Goal: Task Accomplishment & Management: Use online tool/utility

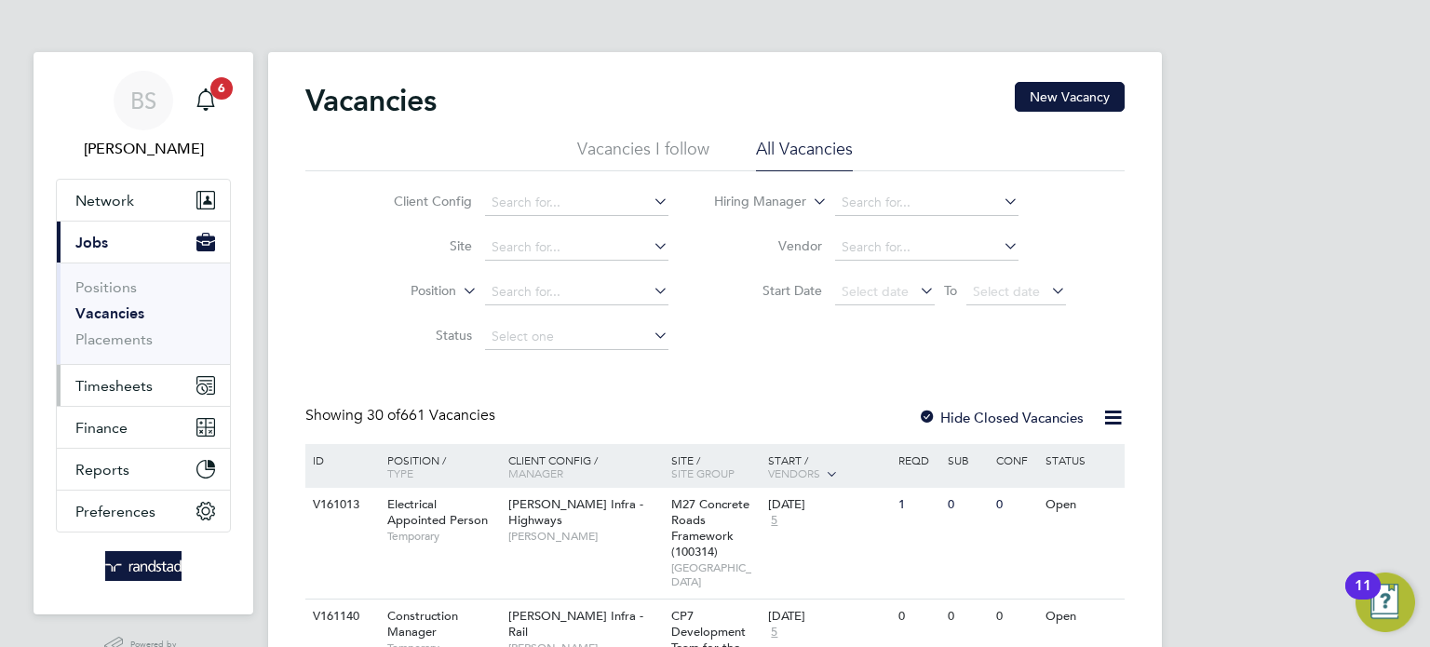
click at [119, 387] on span "Timesheets" at bounding box center [113, 386] width 77 height 18
click at [134, 387] on span "Timesheets" at bounding box center [113, 386] width 77 height 18
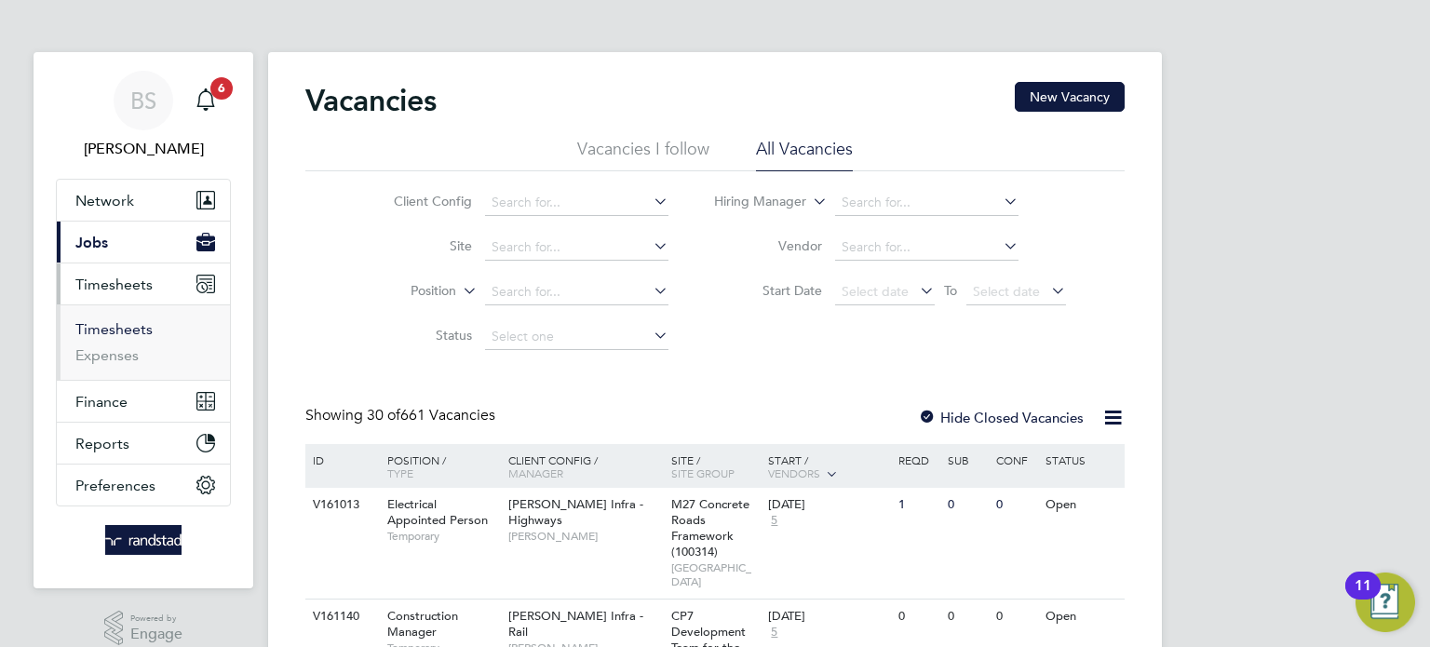
click at [115, 330] on link "Timesheets" at bounding box center [113, 329] width 77 height 18
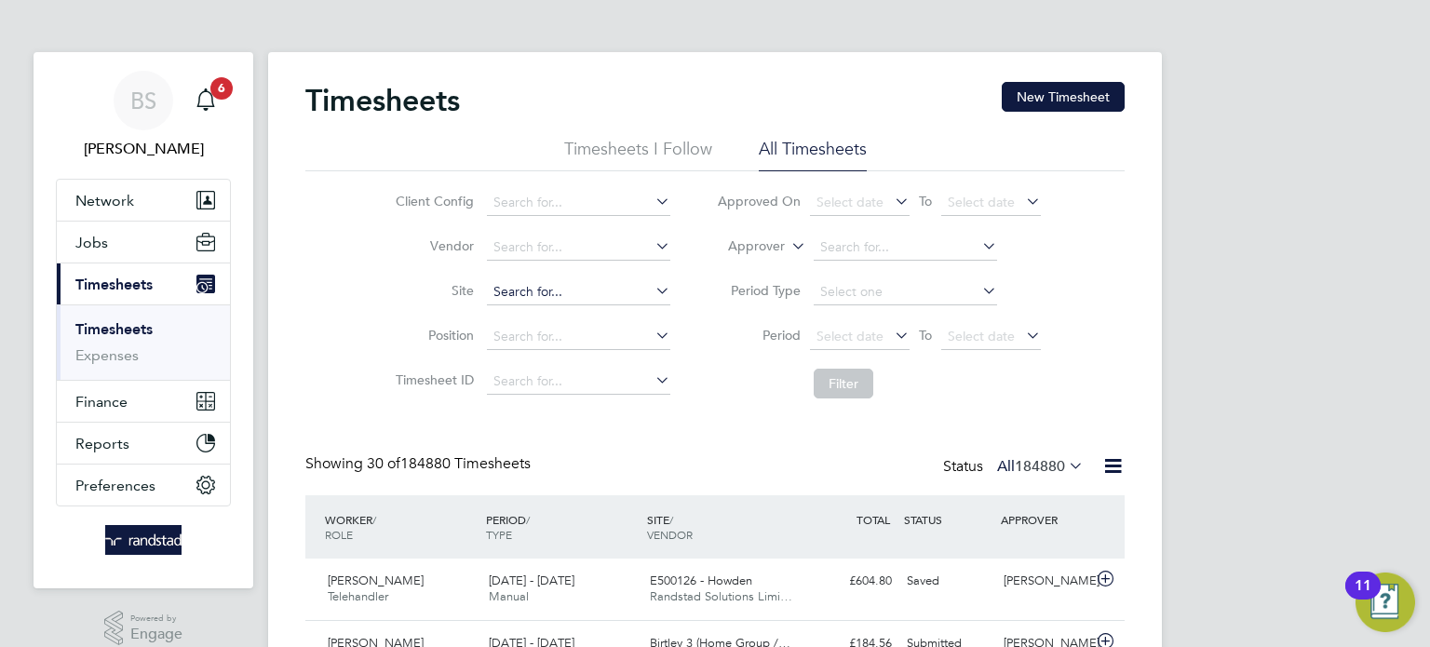
click at [575, 293] on input at bounding box center [578, 292] width 183 height 26
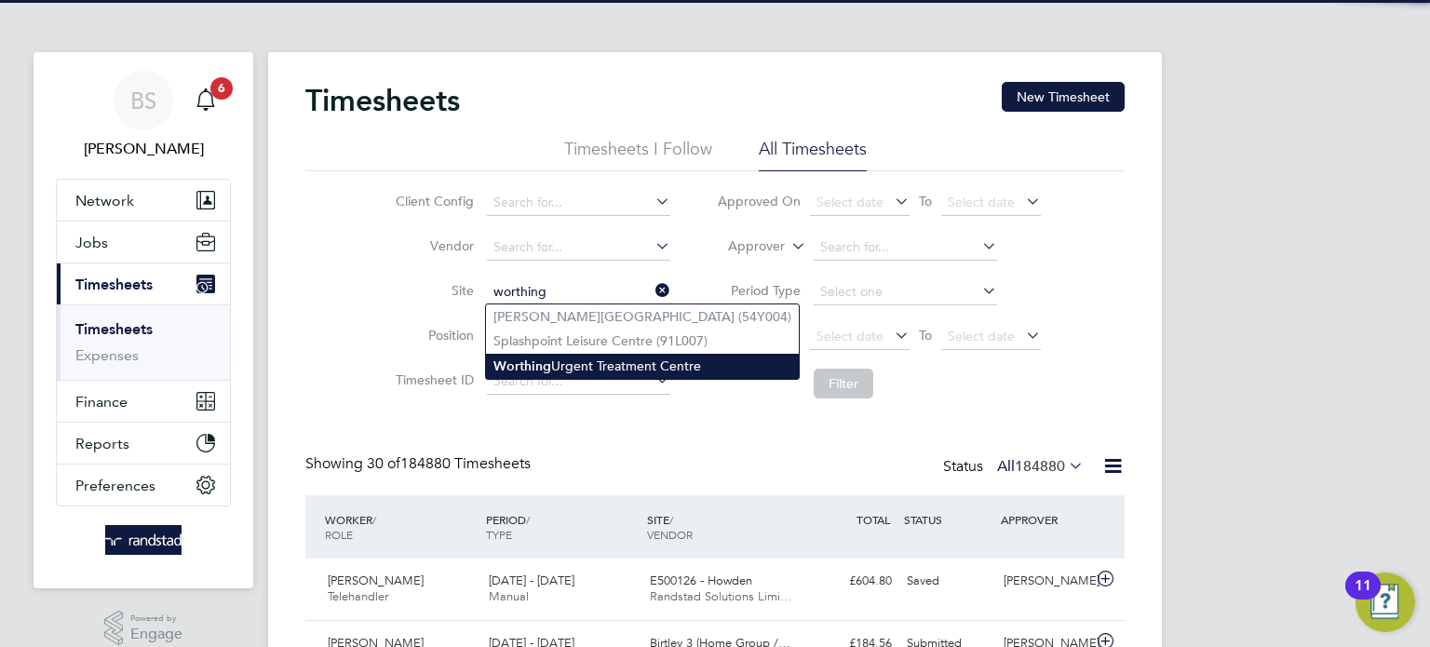
click at [556, 365] on li "Worthing Urgent Treatment Centre" at bounding box center [642, 366] width 313 height 25
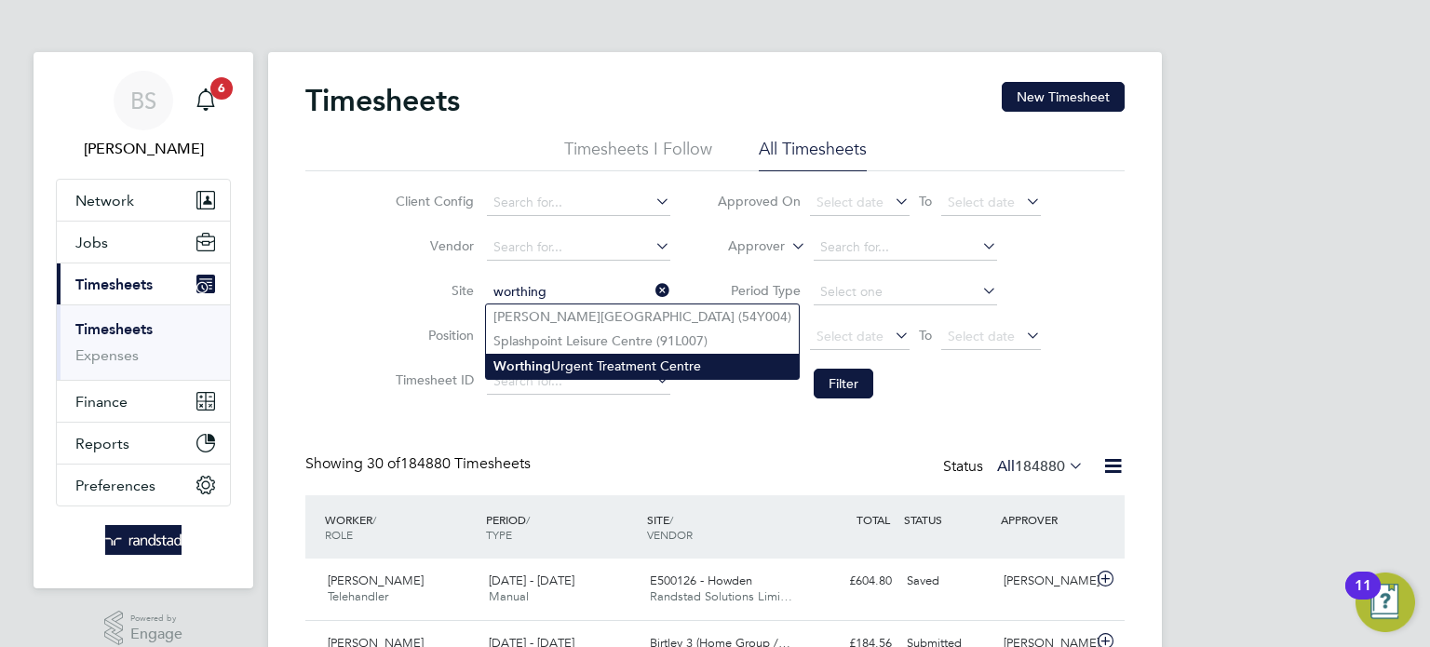
type input "Worthing Urgent Treatment Centre"
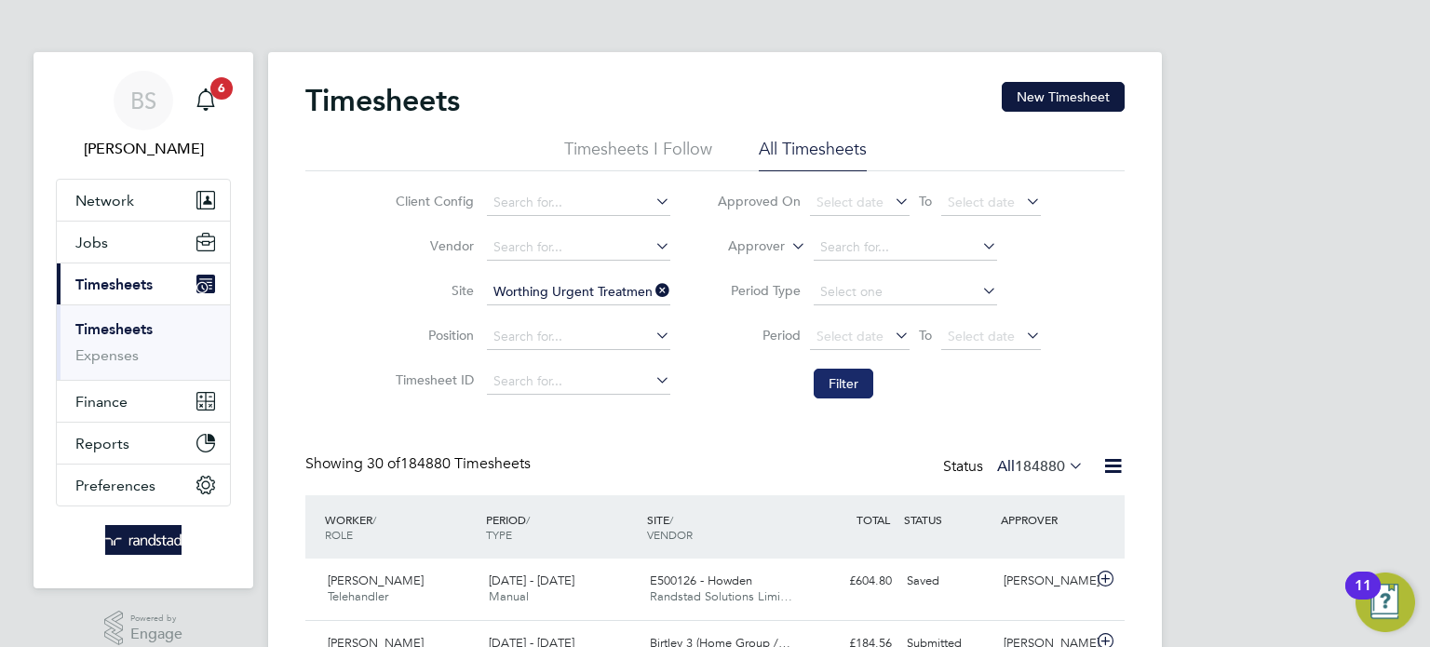
click at [851, 382] on button "Filter" at bounding box center [844, 384] width 60 height 30
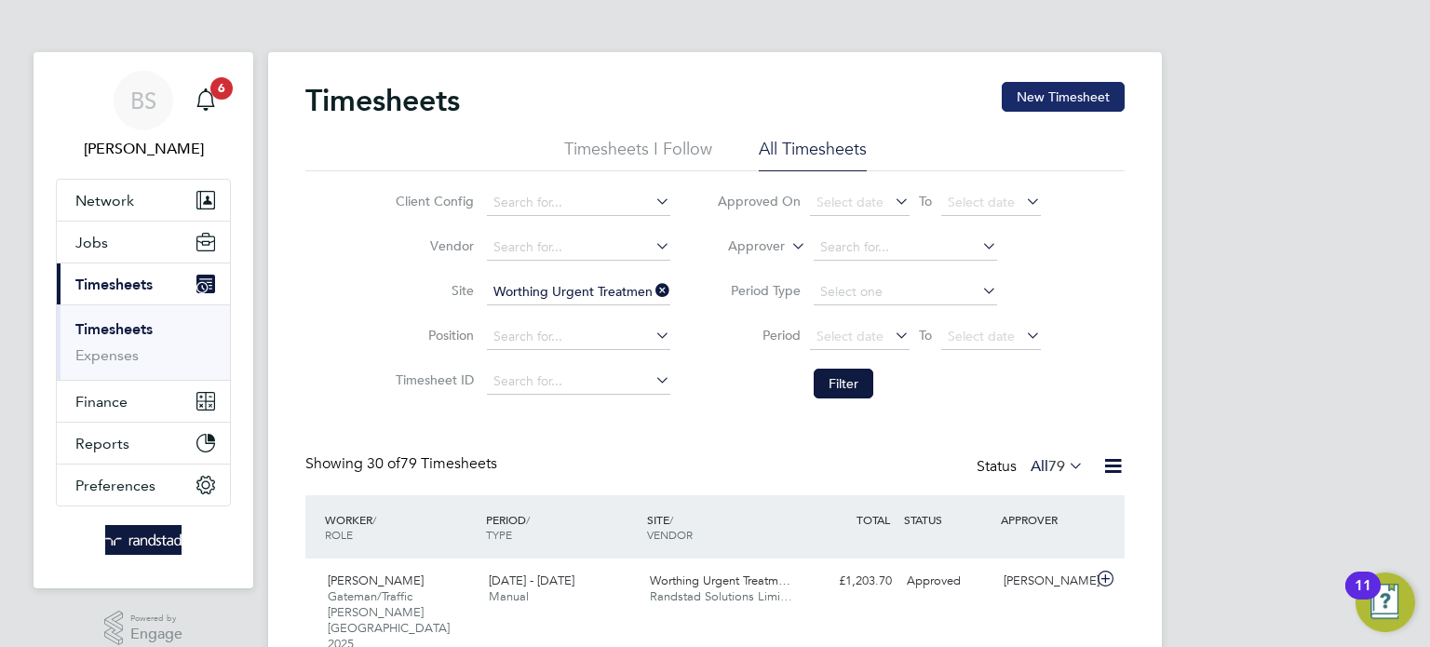
click at [1063, 88] on button "New Timesheet" at bounding box center [1063, 97] width 123 height 30
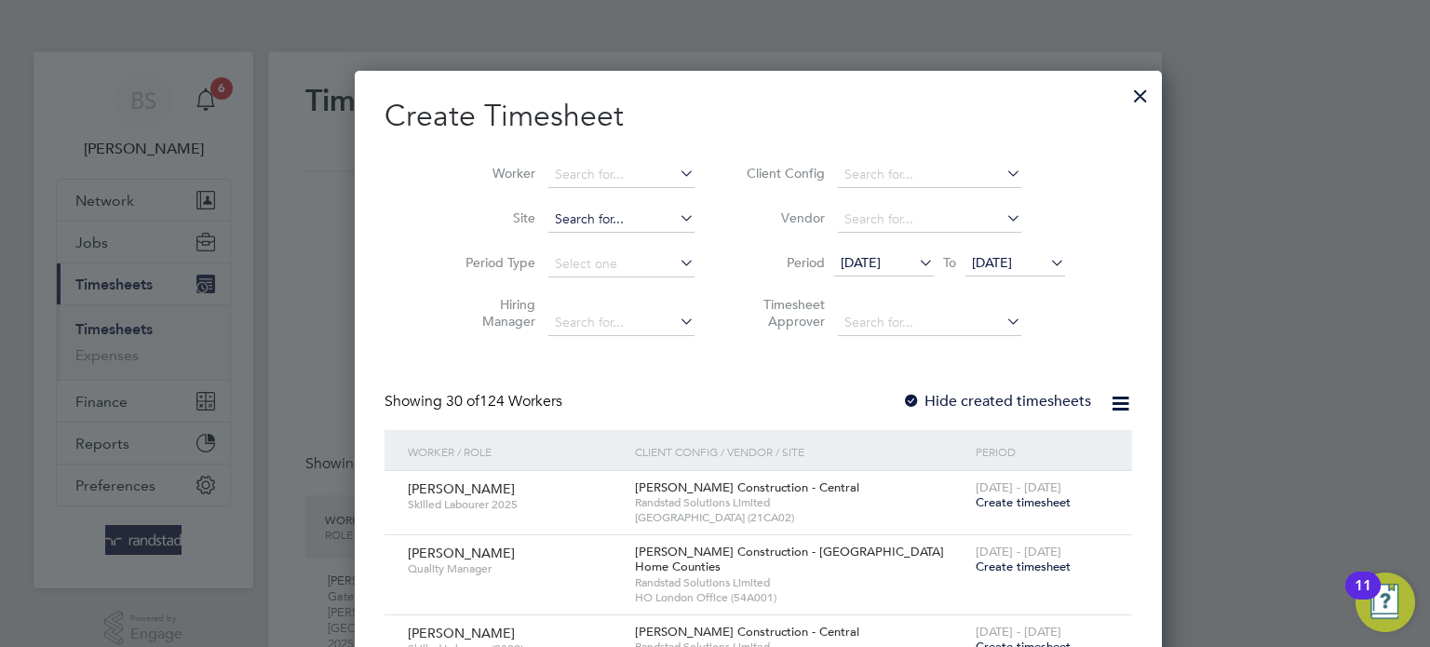
click at [596, 216] on input at bounding box center [621, 220] width 146 height 26
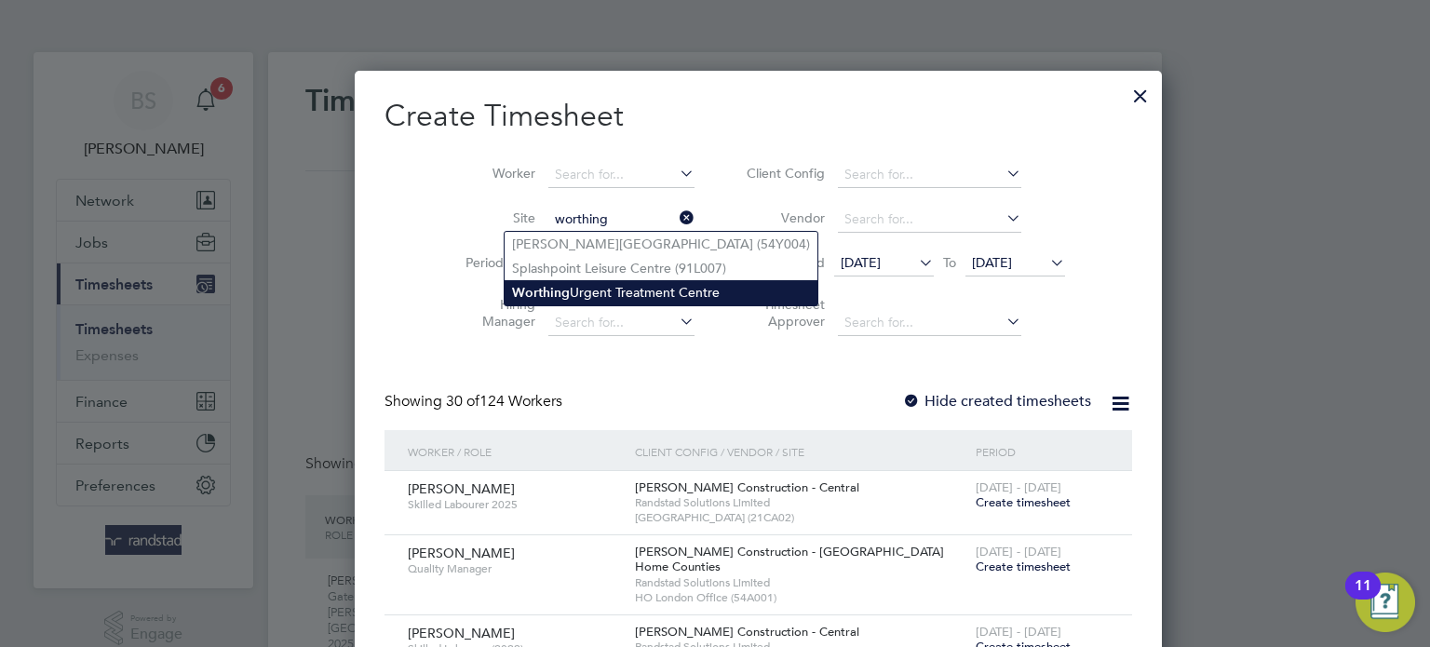
click at [649, 293] on li "Worthing Urgent Treatment Centre" at bounding box center [661, 292] width 313 height 25
type input "Worthing Urgent Treatment Centre"
